Goal: Check status: Check status

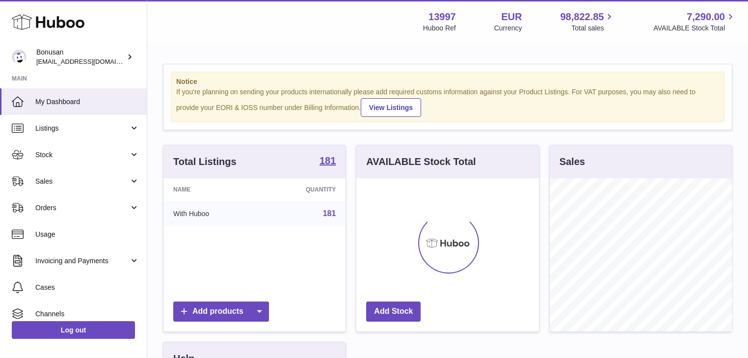
scroll to position [153, 182]
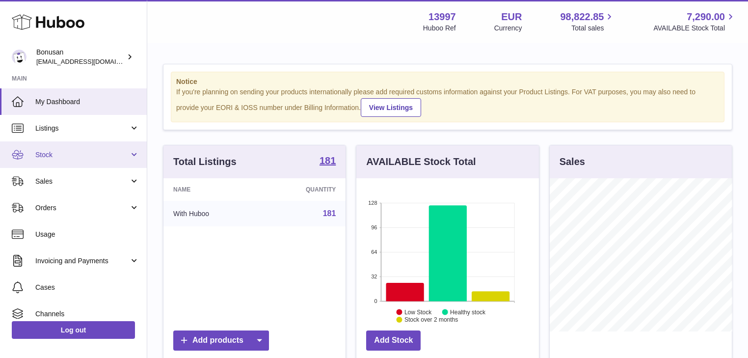
click at [84, 151] on span "Stock" at bounding box center [82, 154] width 94 height 9
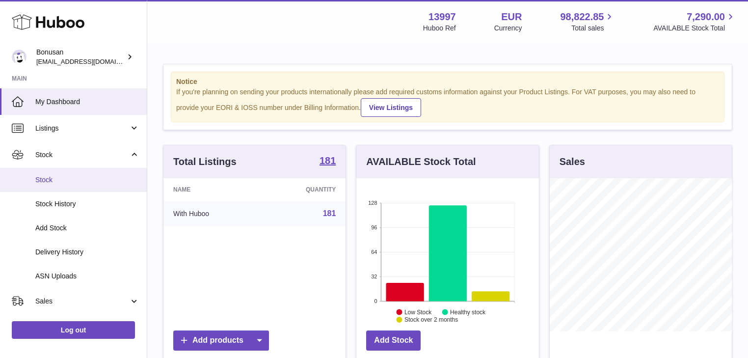
click at [80, 182] on span "Stock" at bounding box center [87, 179] width 104 height 9
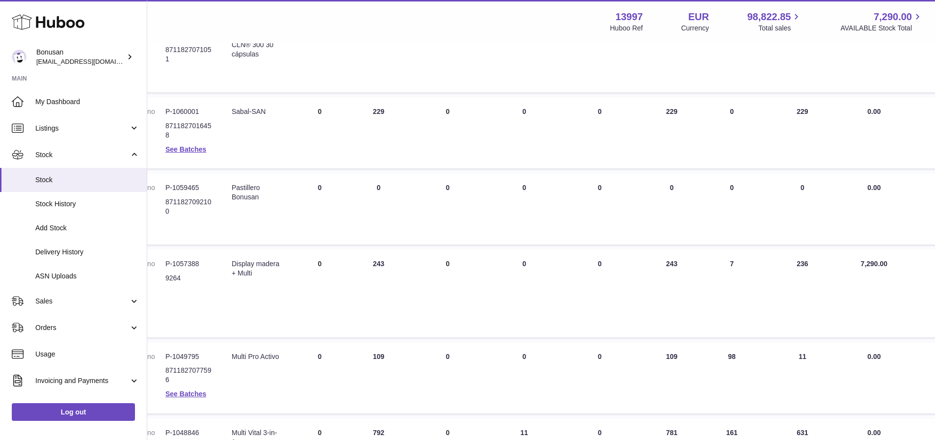
scroll to position [275, 123]
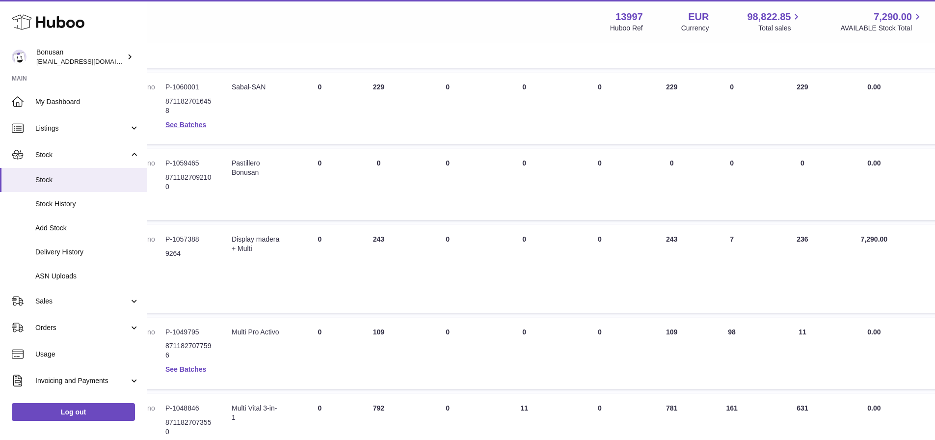
click at [193, 357] on link "See Batches" at bounding box center [185, 369] width 41 height 8
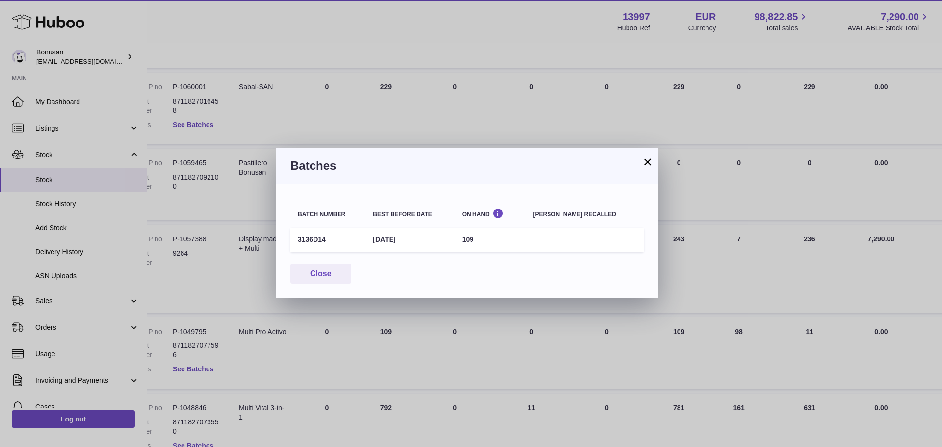
click at [646, 160] on button "×" at bounding box center [648, 162] width 12 height 12
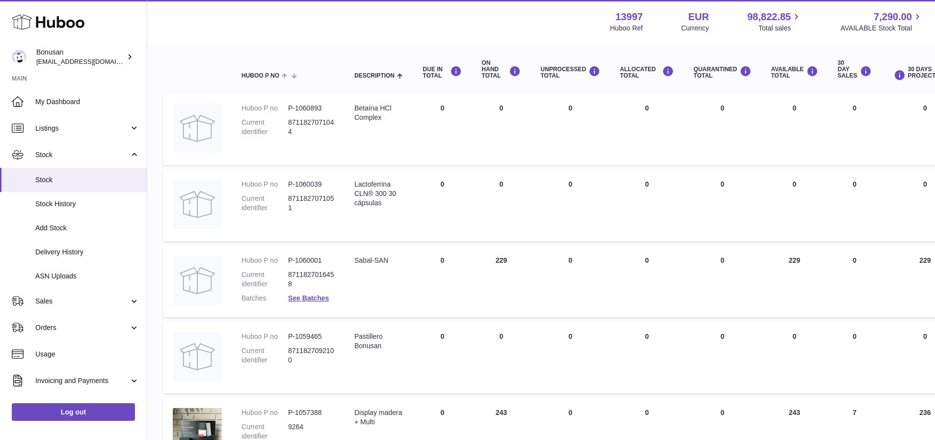
scroll to position [0, 0]
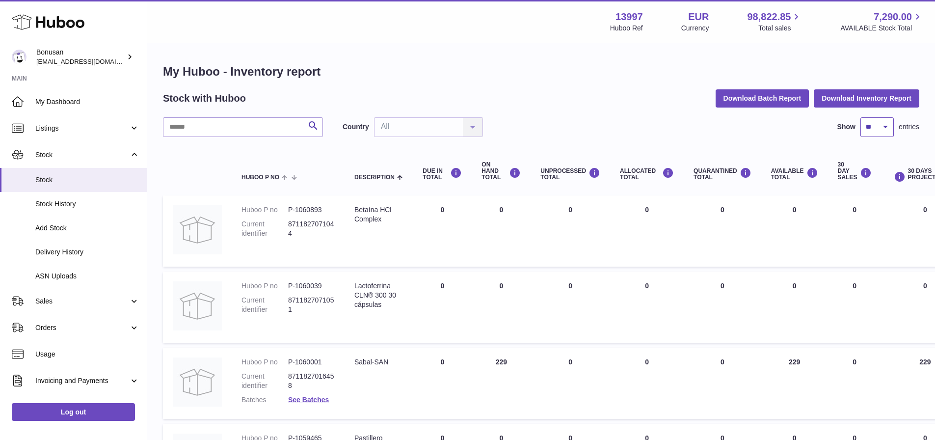
click at [753, 126] on select "** ** ** ***" at bounding box center [876, 127] width 33 height 20
select select "**"
click at [753, 117] on select "** ** ** ***" at bounding box center [876, 127] width 33 height 20
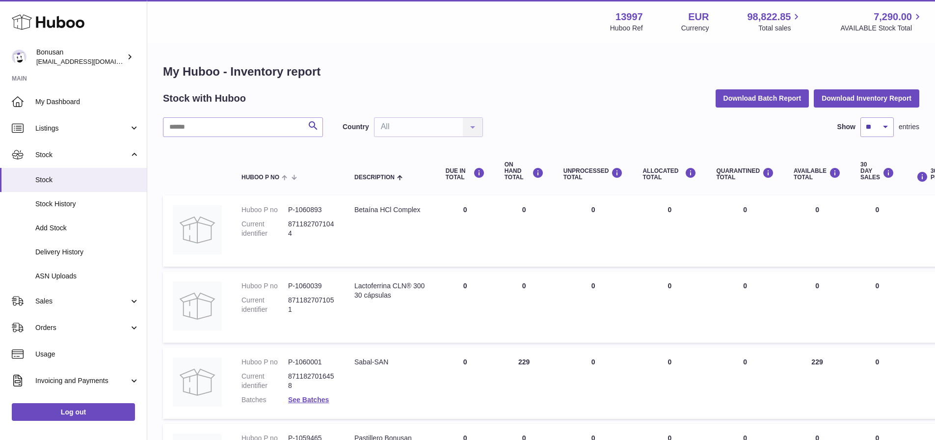
click at [643, 156] on th "ALLOCATED Total" at bounding box center [670, 171] width 74 height 39
click at [666, 357] on td "ALLOCATED Total 0" at bounding box center [670, 383] width 74 height 72
click at [644, 357] on td "ALLOCATED Total 0" at bounding box center [670, 383] width 74 height 72
click at [653, 357] on td "ALLOCATED Total 0" at bounding box center [670, 383] width 74 height 72
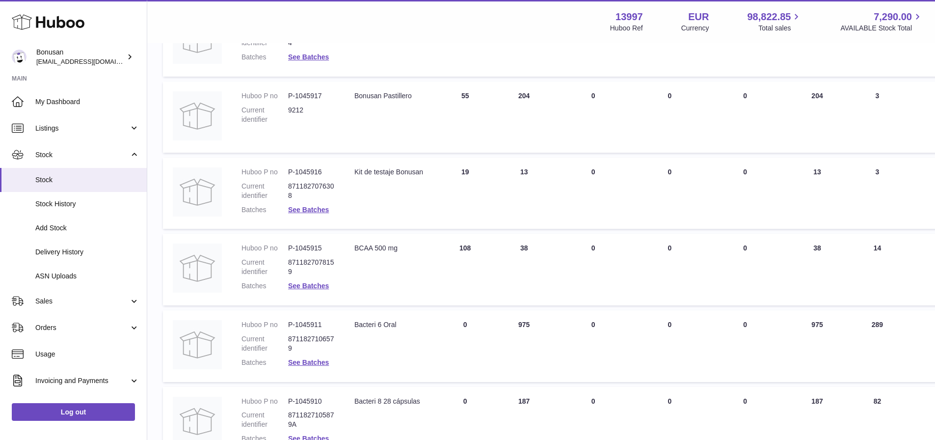
scroll to position [982, 0]
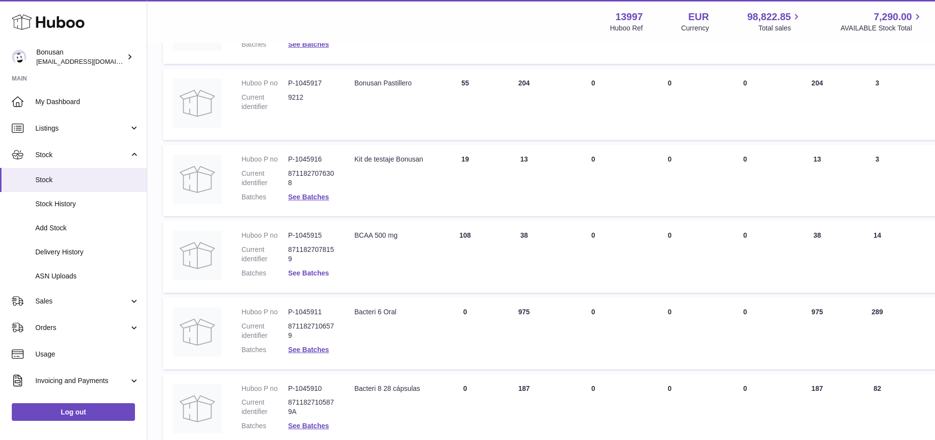
click at [302, 273] on link "See Batches" at bounding box center [308, 273] width 41 height 8
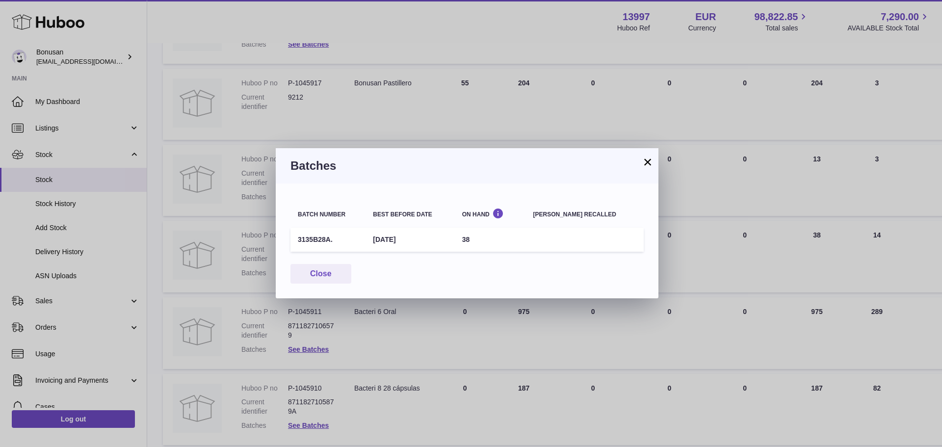
click at [646, 159] on button "×" at bounding box center [648, 162] width 12 height 12
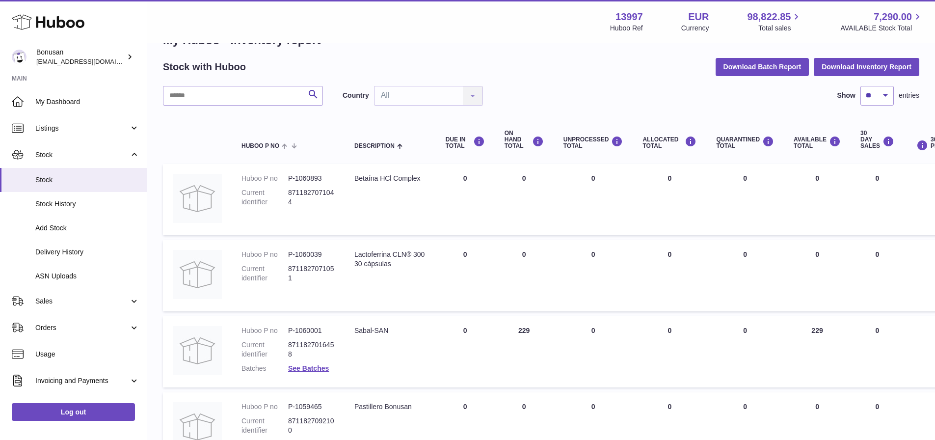
scroll to position [49, 0]
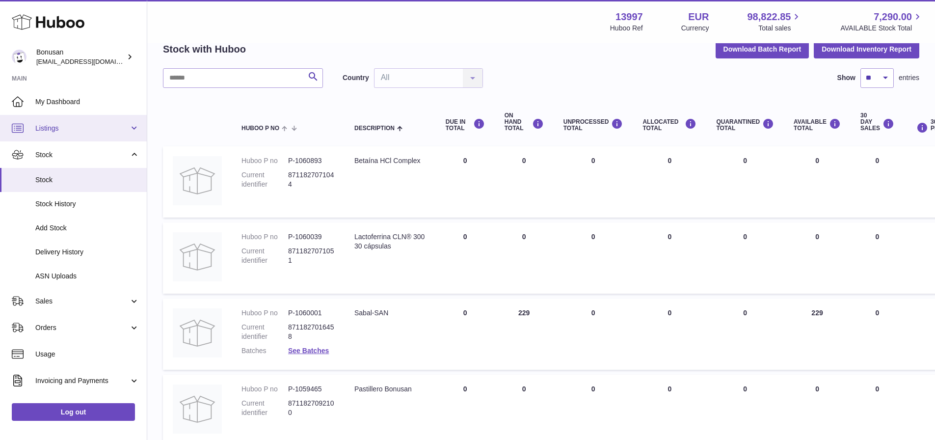
click at [63, 122] on link "Listings" at bounding box center [73, 128] width 147 height 27
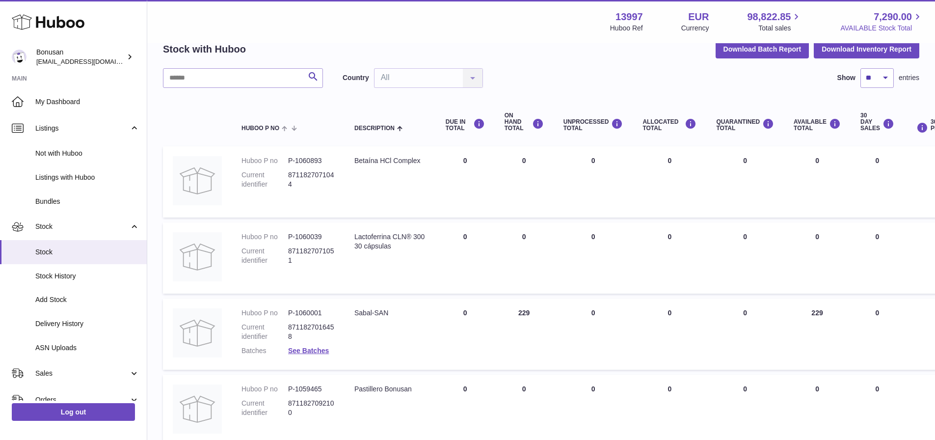
click at [753, 30] on span "AVAILABLE Stock Total" at bounding box center [881, 28] width 83 height 9
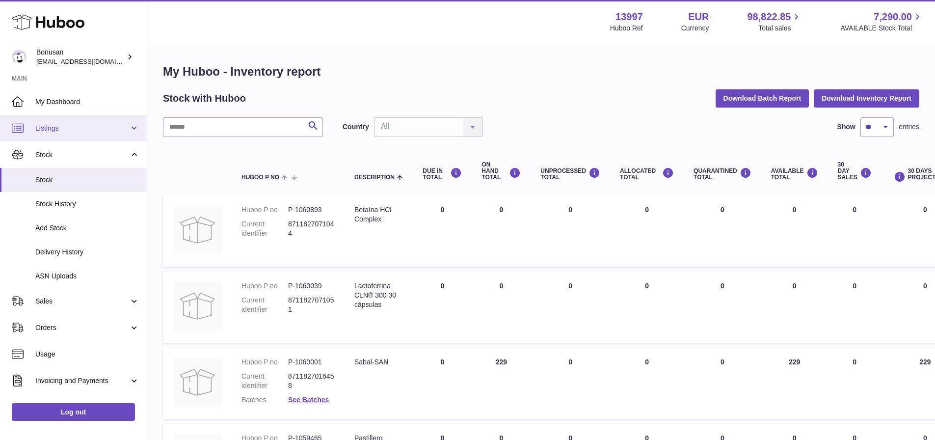
click at [47, 130] on span "Listings" at bounding box center [82, 128] width 94 height 9
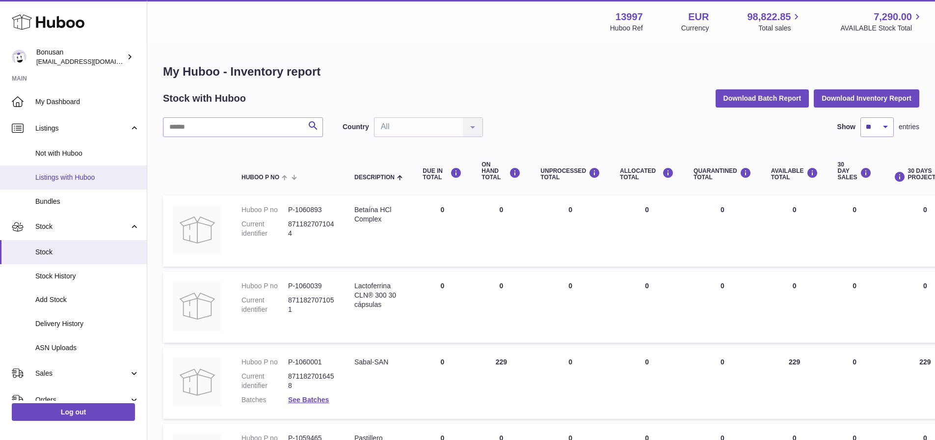
click at [64, 175] on span "Listings with Huboo" at bounding box center [87, 177] width 104 height 9
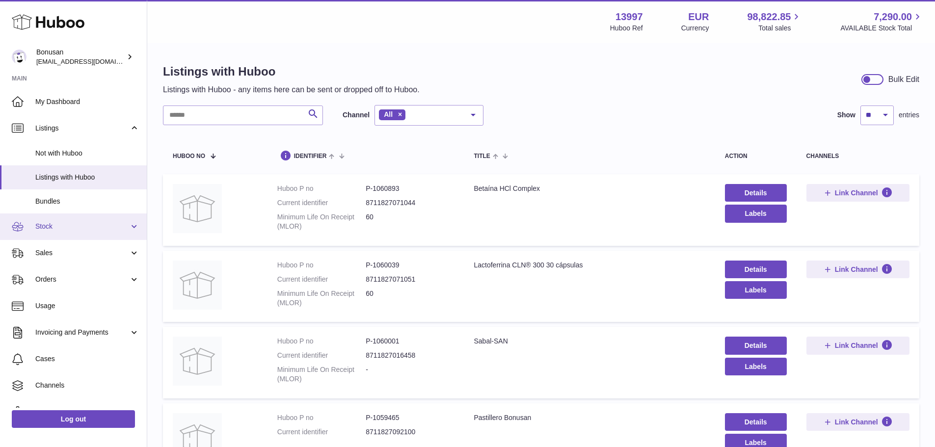
click at [76, 221] on link "Stock" at bounding box center [73, 226] width 147 height 27
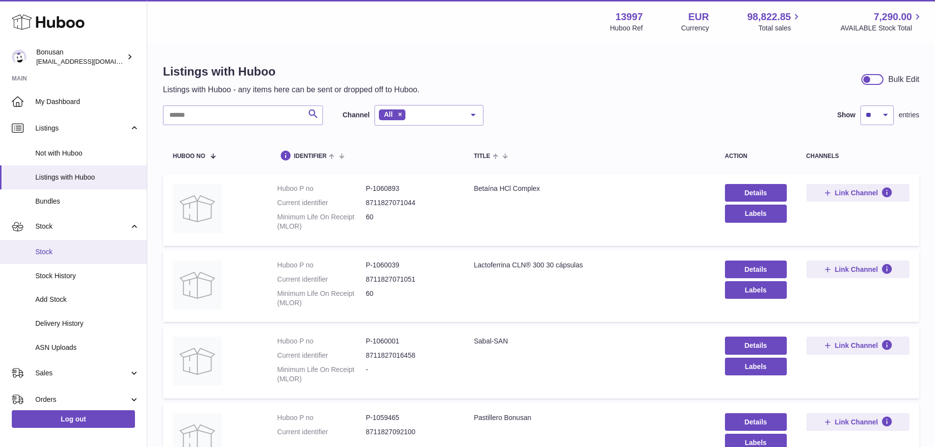
click at [85, 253] on span "Stock" at bounding box center [87, 251] width 104 height 9
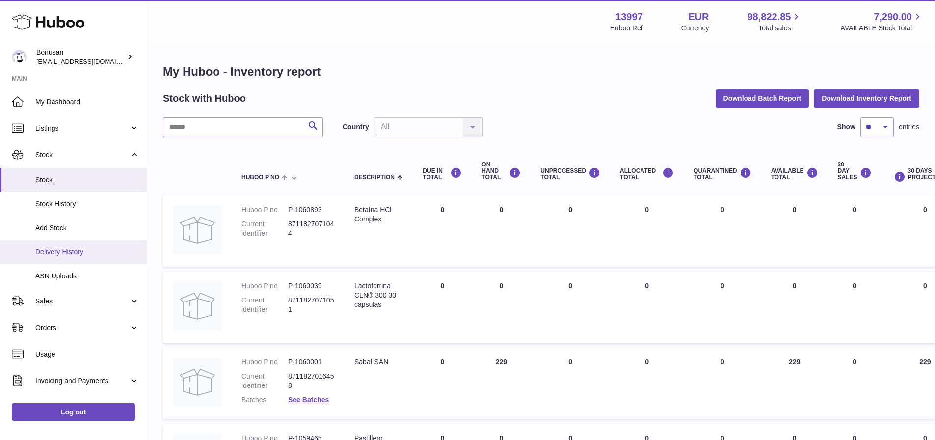
click at [90, 251] on span "Delivery History" at bounding box center [87, 251] width 104 height 9
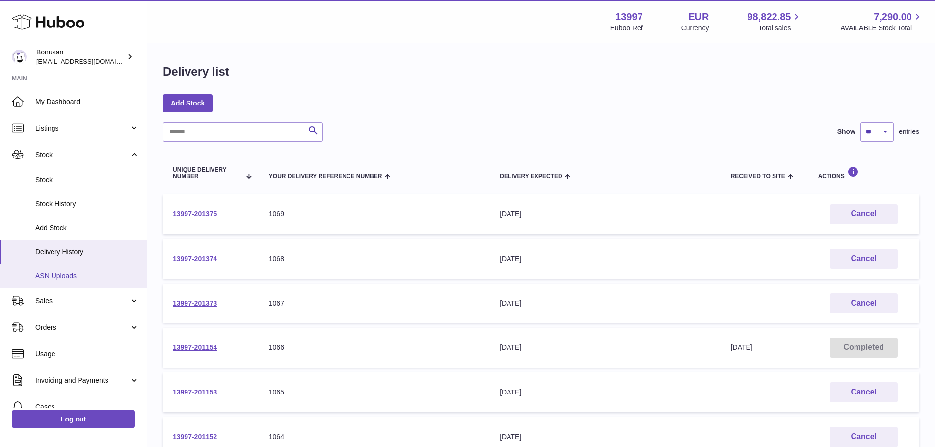
click at [86, 275] on span "ASN Uploads" at bounding box center [87, 275] width 104 height 9
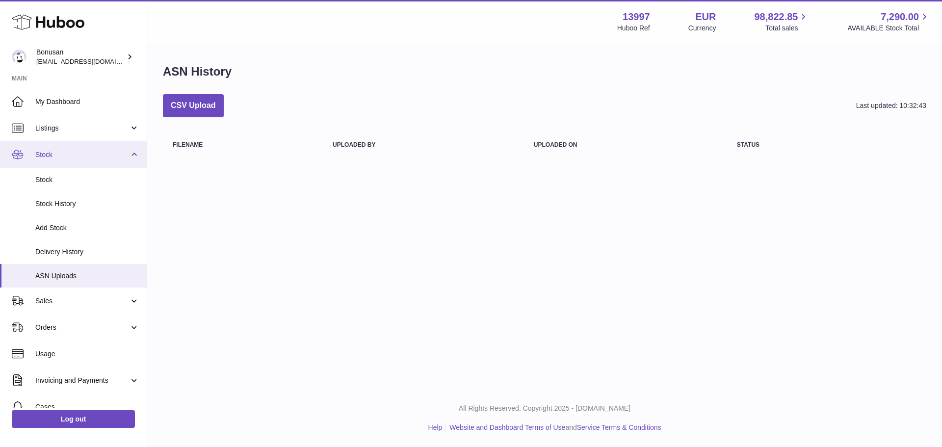
click at [133, 147] on link "Stock" at bounding box center [73, 154] width 147 height 27
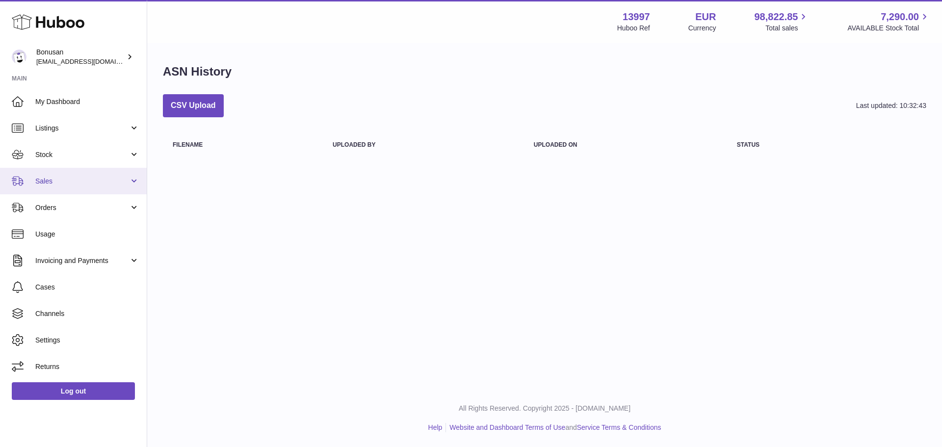
click at [133, 184] on link "Sales" at bounding box center [73, 181] width 147 height 27
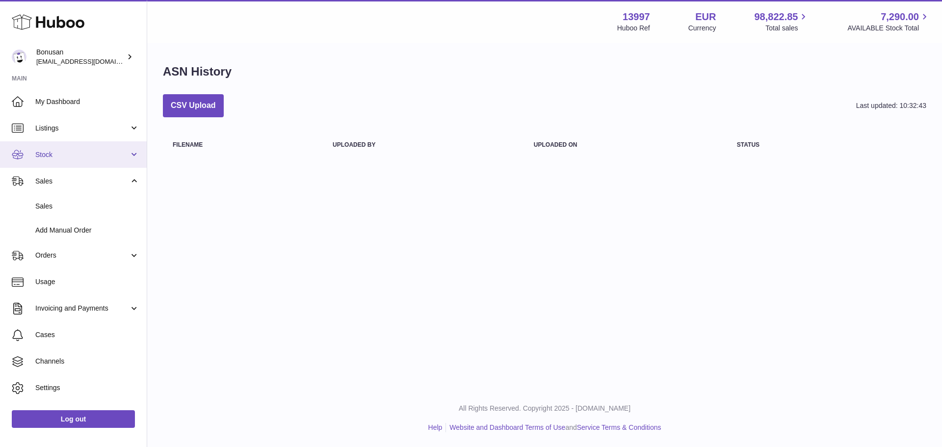
click at [125, 152] on span "Stock" at bounding box center [82, 154] width 94 height 9
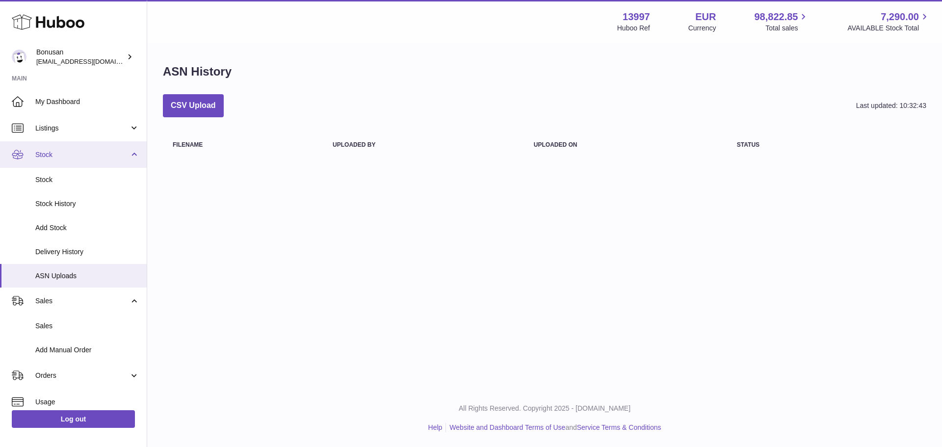
click at [121, 150] on span "Stock" at bounding box center [82, 154] width 94 height 9
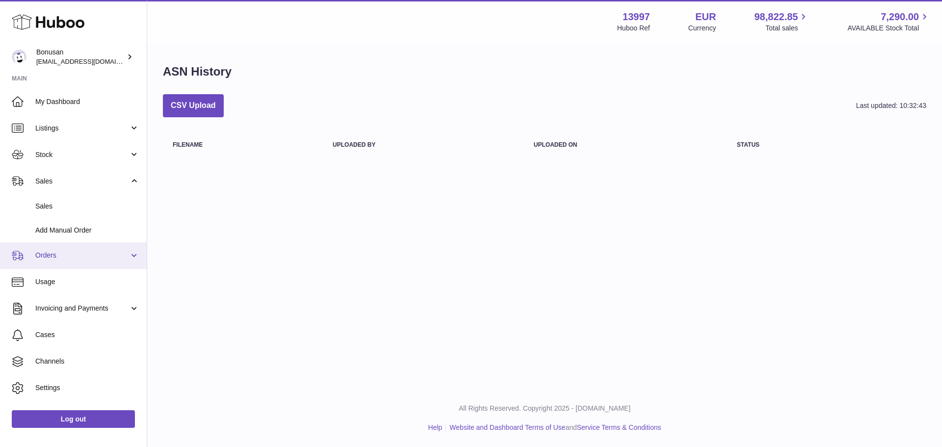
click at [89, 260] on span "Orders" at bounding box center [82, 255] width 94 height 9
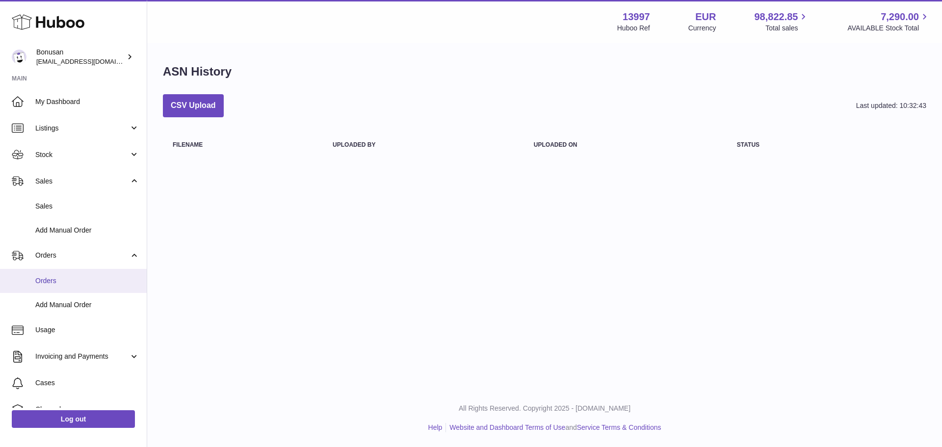
click at [80, 284] on span "Orders" at bounding box center [87, 280] width 104 height 9
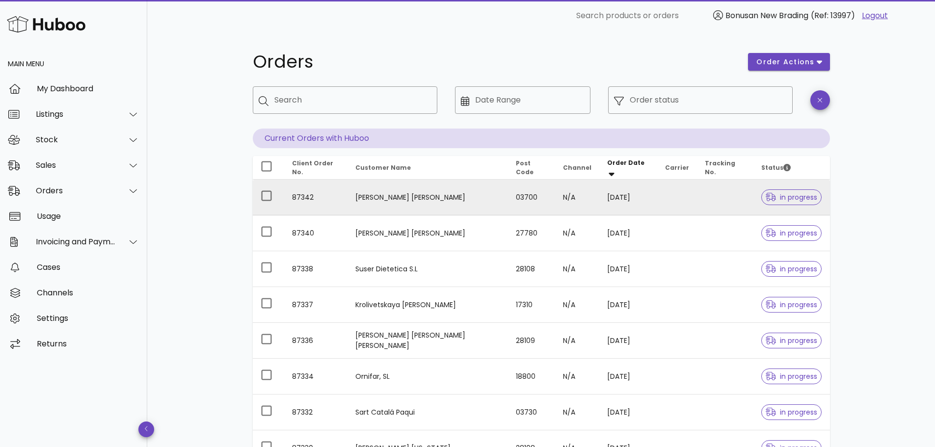
click at [461, 196] on td "[PERSON_NAME] [PERSON_NAME]" at bounding box center [427, 198] width 160 height 36
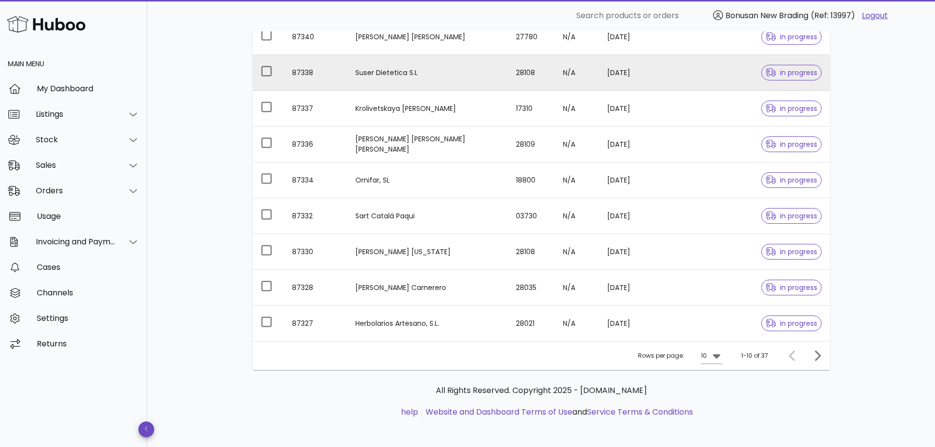
scroll to position [199, 0]
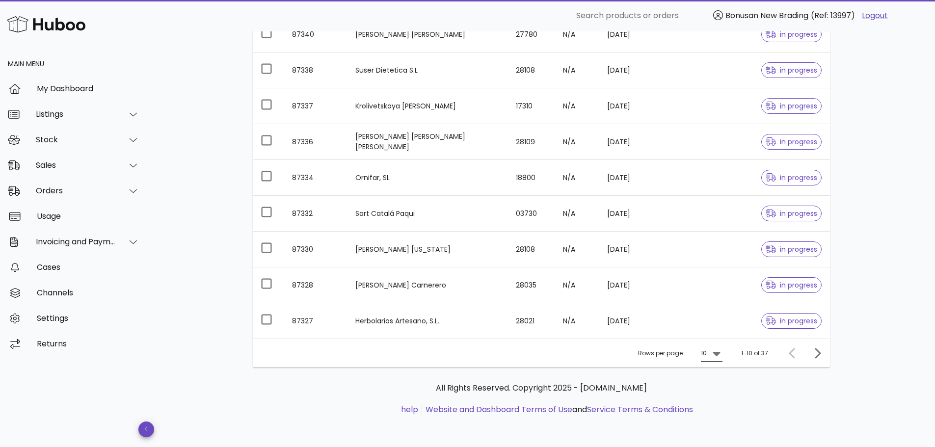
click at [718, 357] on icon at bounding box center [717, 353] width 12 height 12
click at [719, 408] on div "50" at bounding box center [715, 407] width 10 height 9
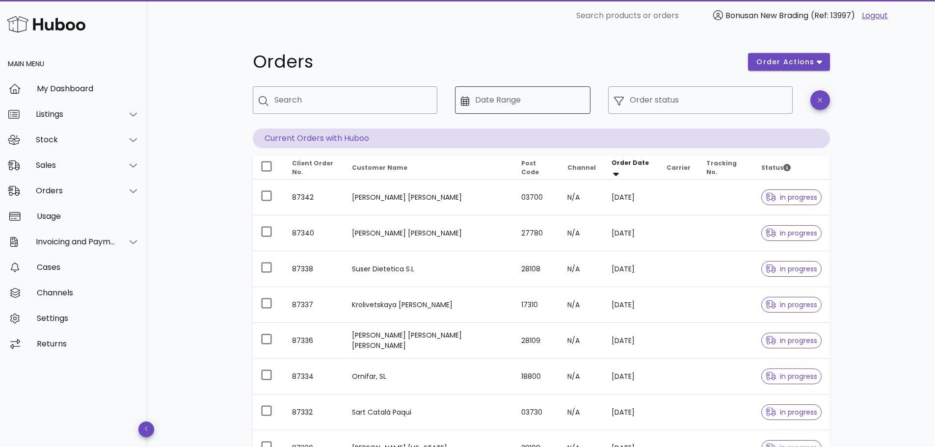
click at [535, 97] on input "Date Range" at bounding box center [529, 100] width 109 height 16
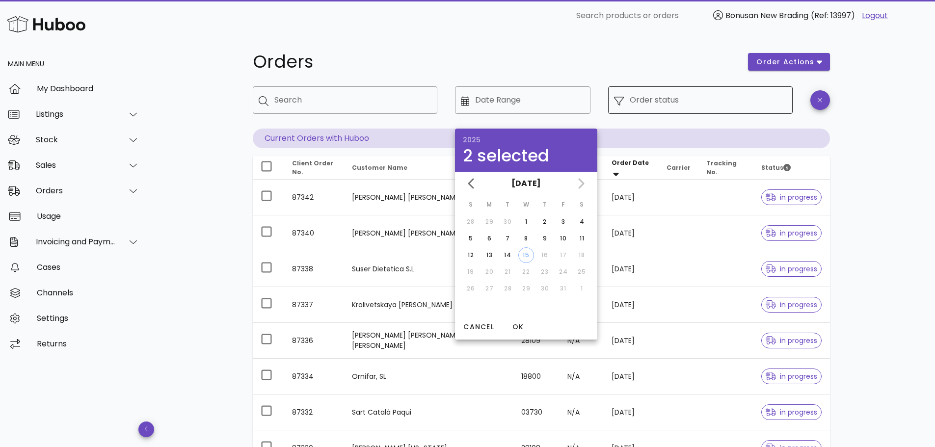
click at [641, 104] on div "Order status" at bounding box center [708, 99] width 157 height 27
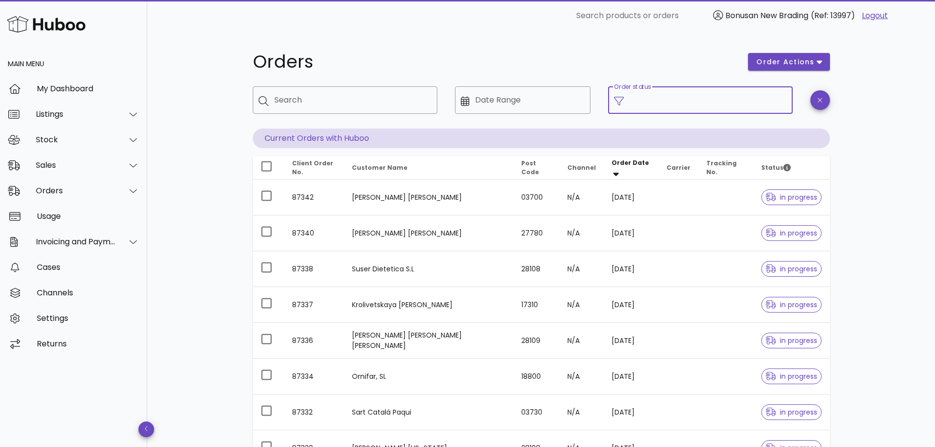
click at [625, 95] on div at bounding box center [622, 100] width 16 height 11
click at [622, 101] on icon at bounding box center [619, 101] width 10 height 10
click at [631, 102] on input "Order status" at bounding box center [708, 100] width 157 height 16
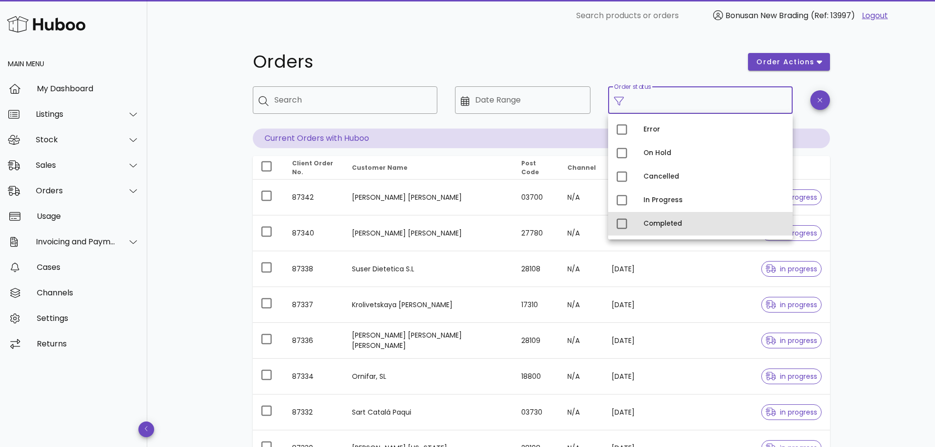
click at [682, 225] on div "Completed" at bounding box center [713, 224] width 141 height 8
type input "**********"
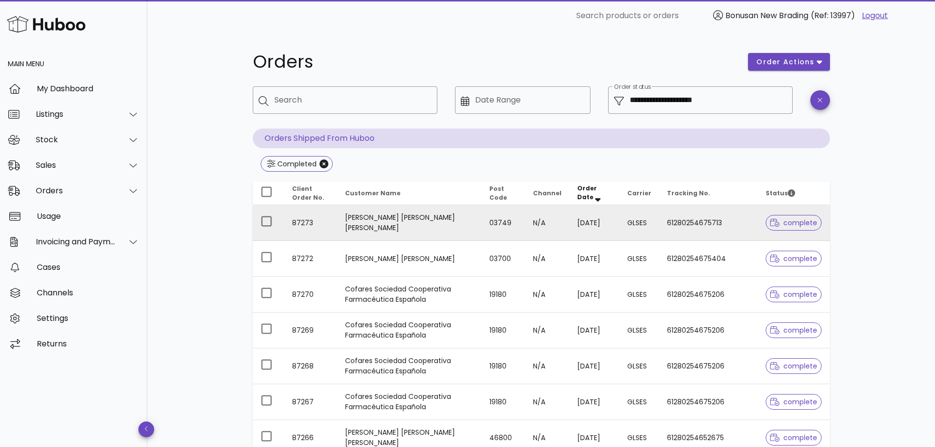
click at [448, 225] on td "[PERSON_NAME] [PERSON_NAME] [PERSON_NAME]" at bounding box center [409, 223] width 144 height 36
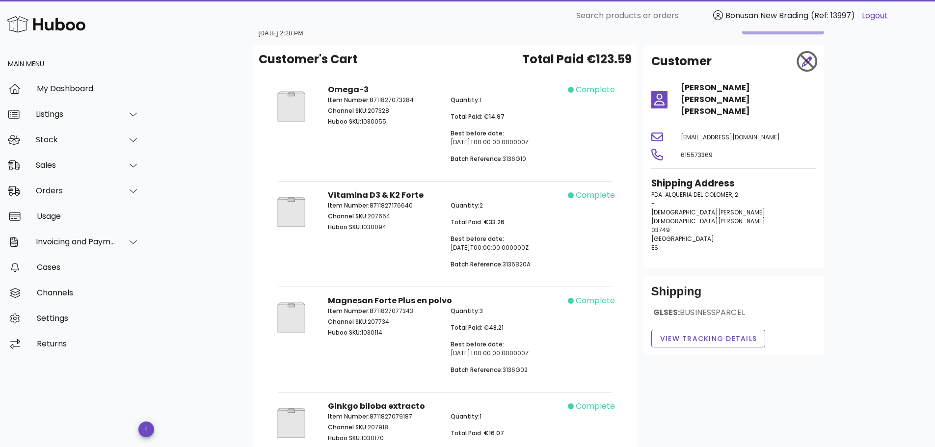
scroll to position [49, 0]
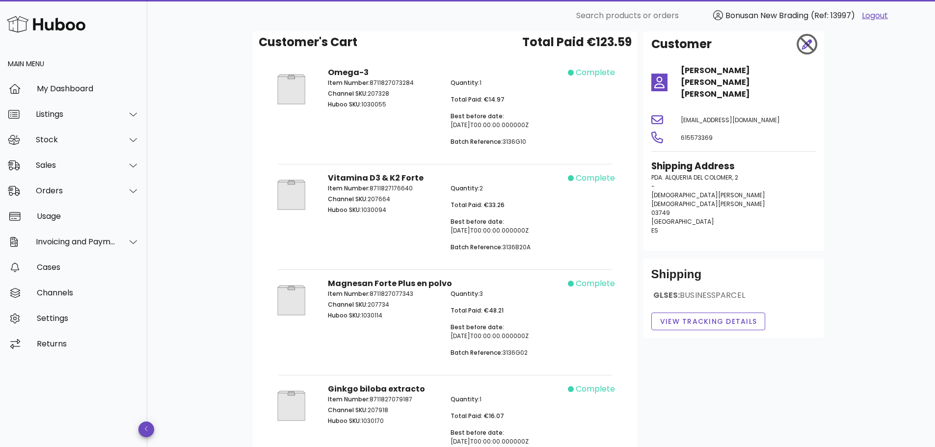
click at [880, 14] on link "Logout" at bounding box center [875, 16] width 26 height 12
